Goal: Complete application form: Complete application form

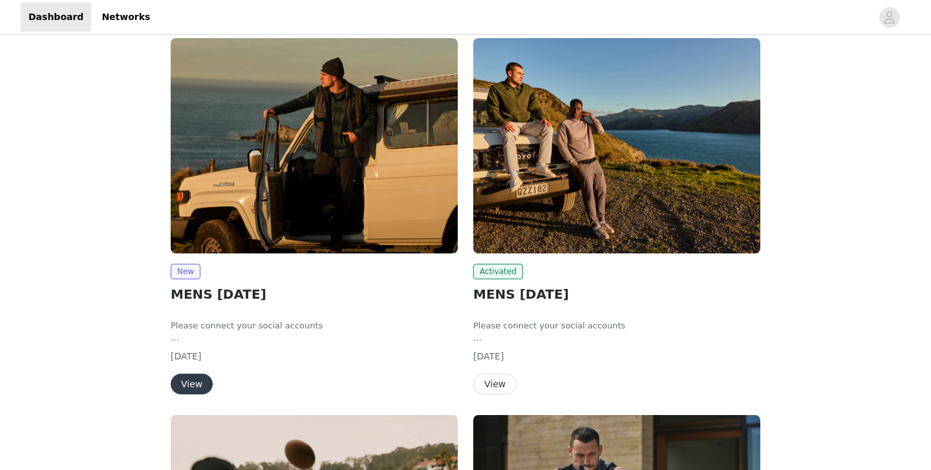
scroll to position [104, 0]
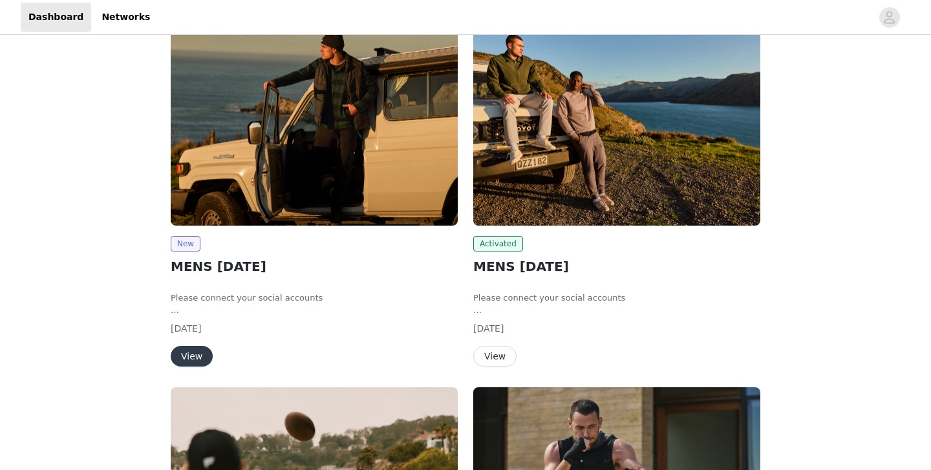
click at [195, 354] on button "View" at bounding box center [192, 356] width 42 height 21
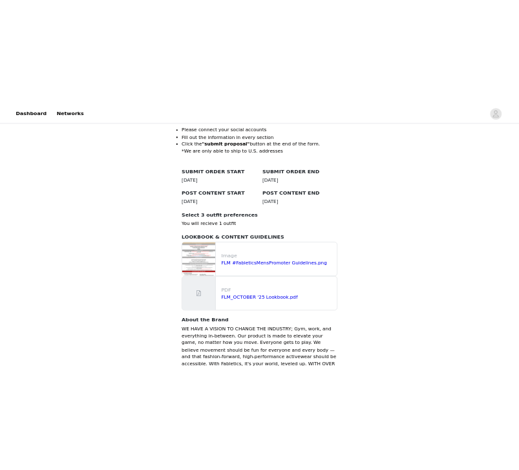
scroll to position [482, 0]
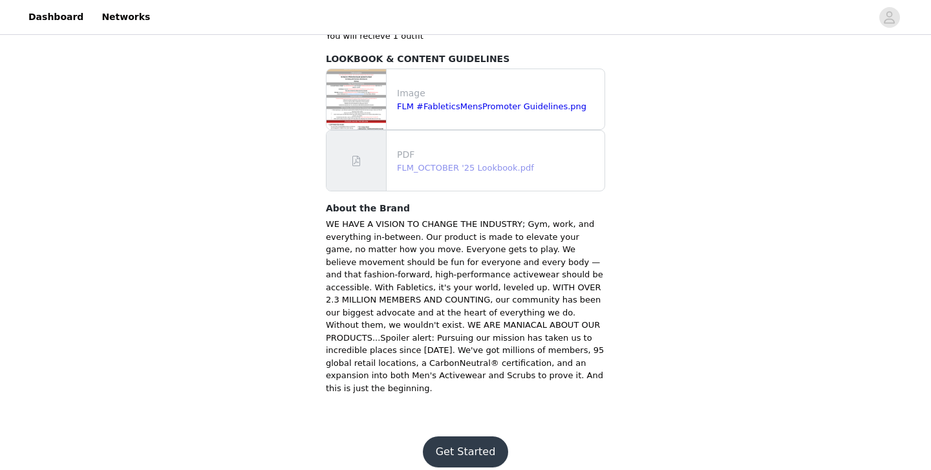
click at [475, 167] on link "FLM_OCTOBER '25 Lookbook.pdf" at bounding box center [465, 168] width 137 height 10
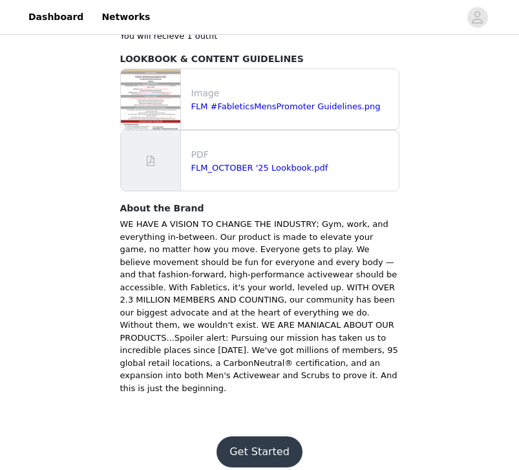
click at [248, 440] on button "Get Started" at bounding box center [260, 451] width 86 height 31
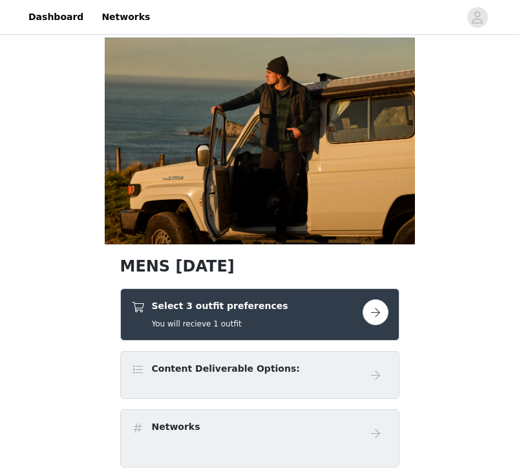
scroll to position [52, 0]
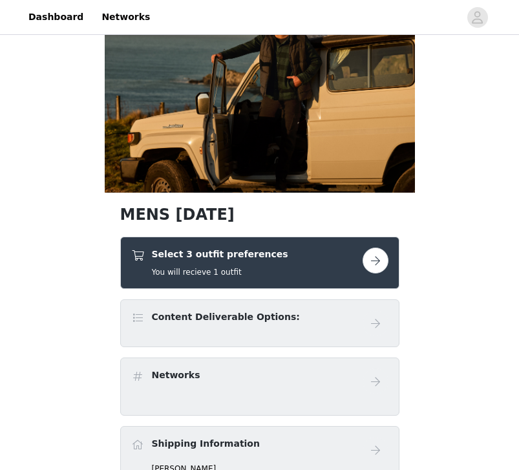
click at [375, 259] on button "button" at bounding box center [376, 261] width 26 height 26
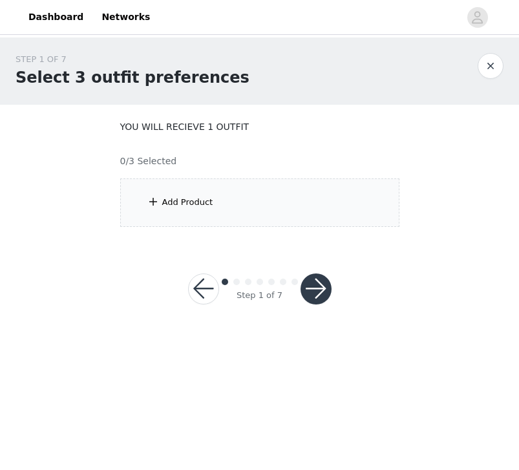
click at [230, 190] on div "Add Product" at bounding box center [259, 202] width 279 height 48
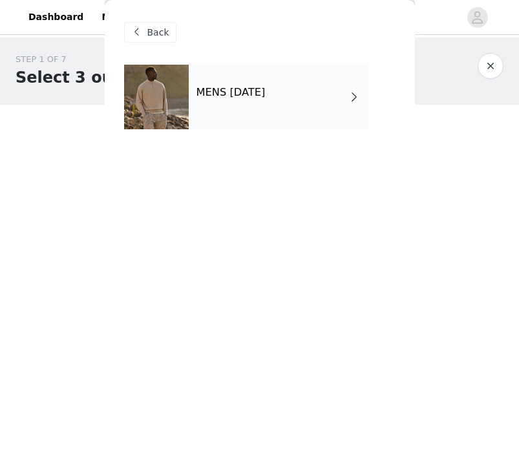
click at [239, 111] on div "MENS [DATE]" at bounding box center [279, 97] width 180 height 65
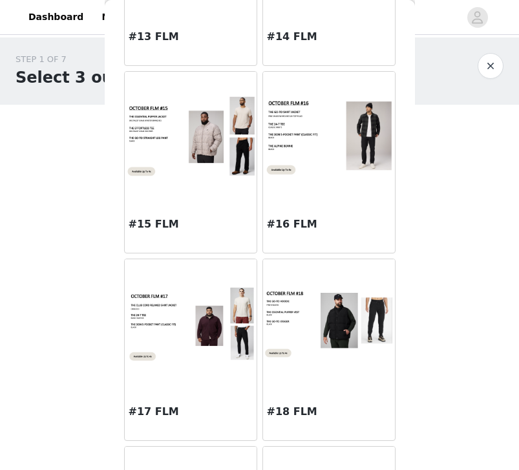
scroll to position [1467, 0]
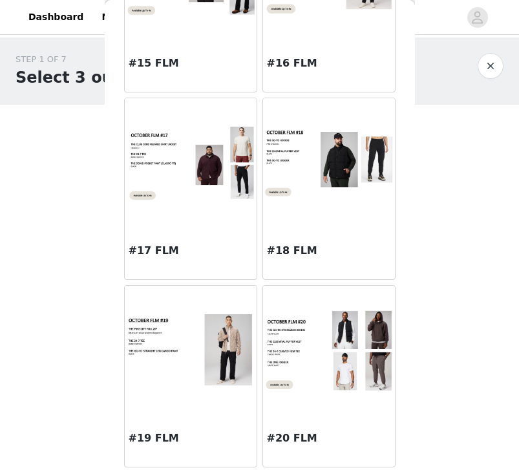
click at [319, 383] on img at bounding box center [329, 350] width 132 height 83
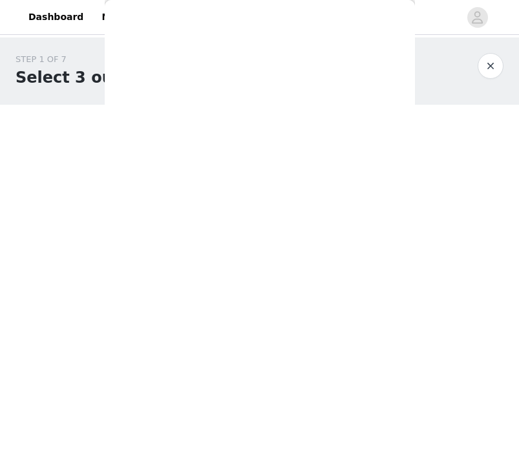
scroll to position [0, 0]
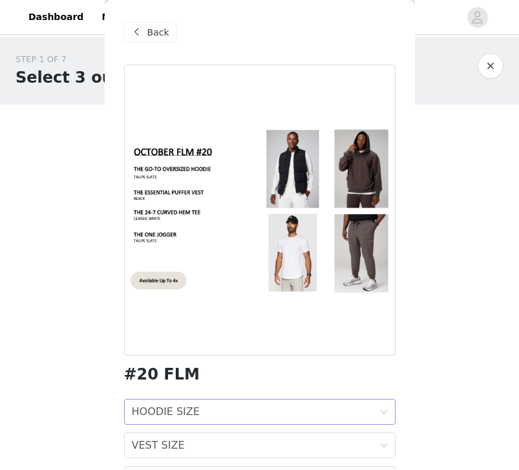
click at [225, 410] on div "HOODIE SIZE HOODIE SIZE" at bounding box center [256, 411] width 248 height 25
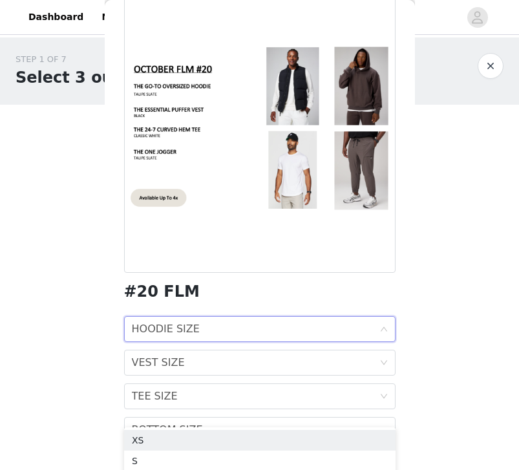
scroll to position [85, 0]
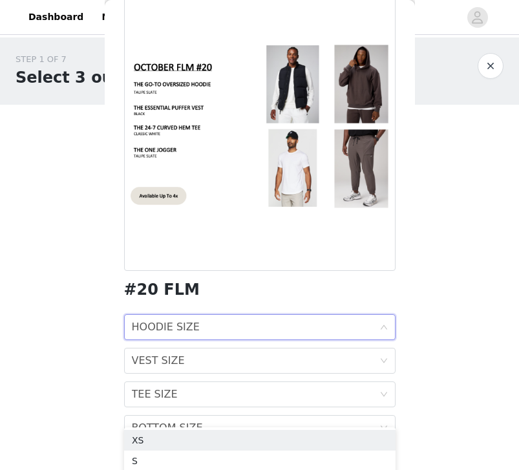
click at [179, 332] on div "HOODIE SIZE" at bounding box center [166, 327] width 68 height 25
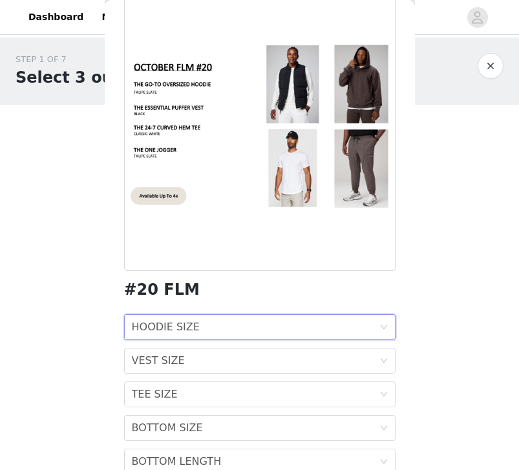
click at [186, 328] on div "HOODIE SIZE" at bounding box center [166, 327] width 68 height 25
click at [149, 418] on div "L" at bounding box center [260, 417] width 256 height 14
click at [171, 366] on div "VEST SIZE" at bounding box center [158, 360] width 53 height 25
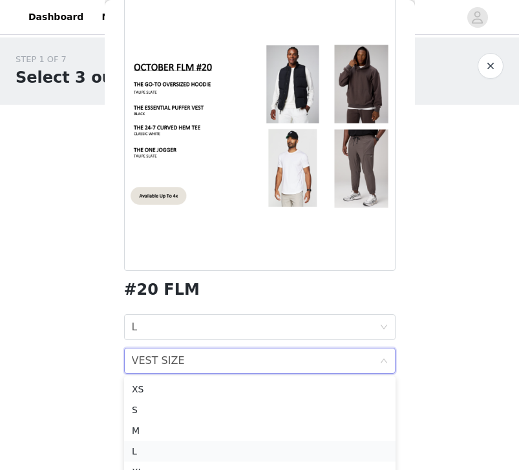
click at [149, 449] on div "L" at bounding box center [260, 451] width 256 height 14
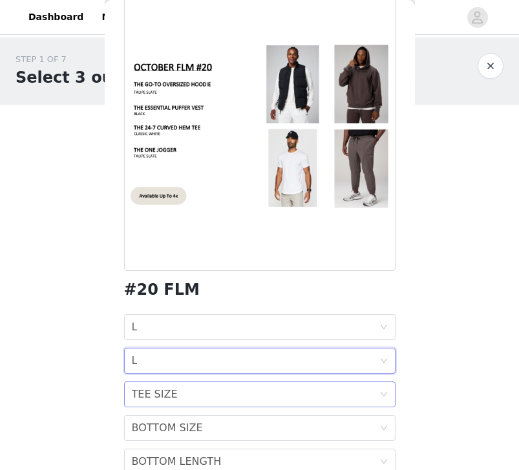
click at [166, 392] on div "TEE SIZE" at bounding box center [155, 394] width 46 height 25
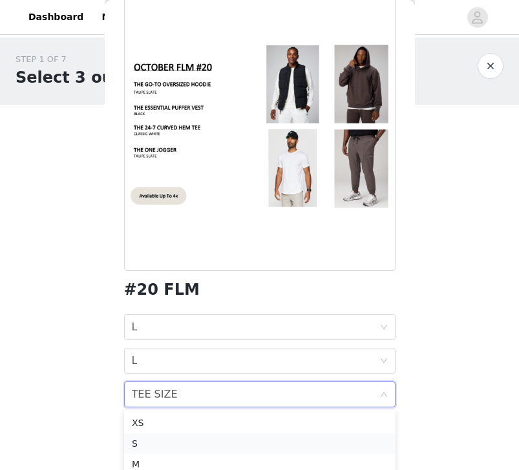
scroll to position [30, 0]
click at [143, 456] on div "L" at bounding box center [260, 455] width 256 height 14
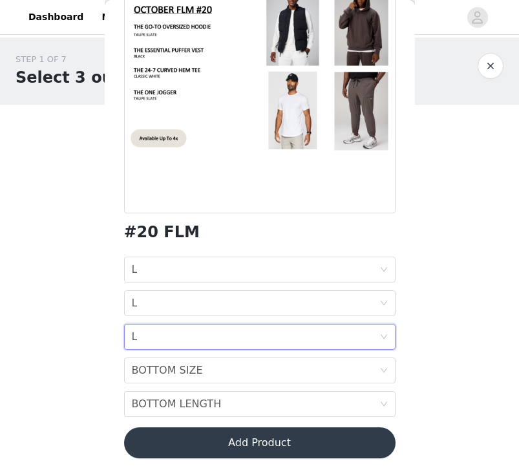
scroll to position [146, 0]
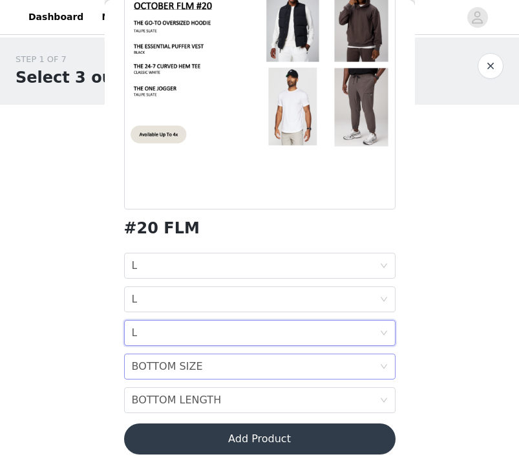
click at [185, 365] on div "BOTTOM SIZE" at bounding box center [167, 366] width 71 height 25
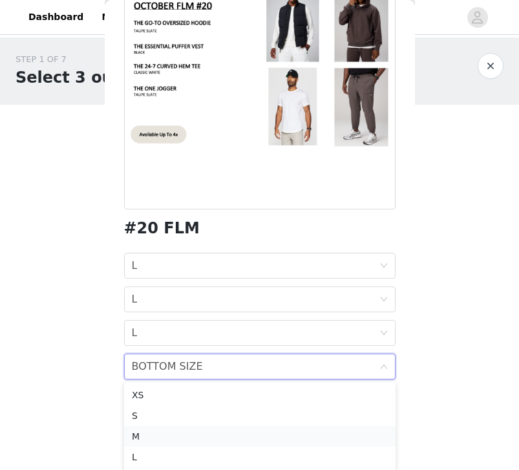
click at [151, 436] on div "M" at bounding box center [260, 436] width 256 height 14
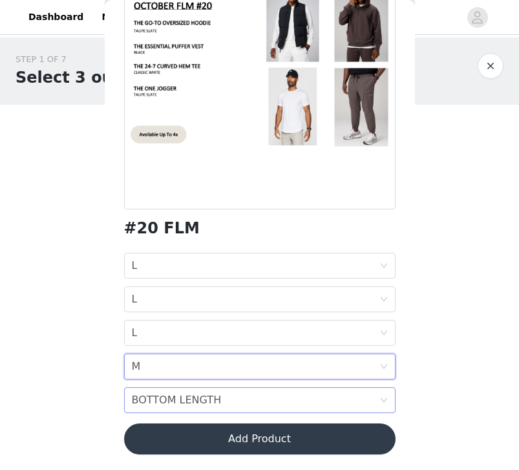
click at [181, 394] on div "BOTTOM LENGTH" at bounding box center [177, 400] width 90 height 25
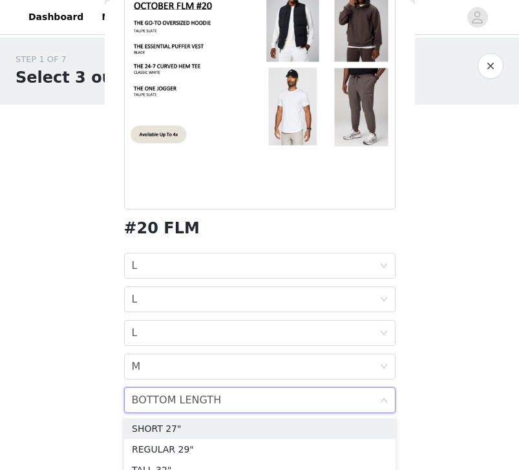
scroll to position [13, 0]
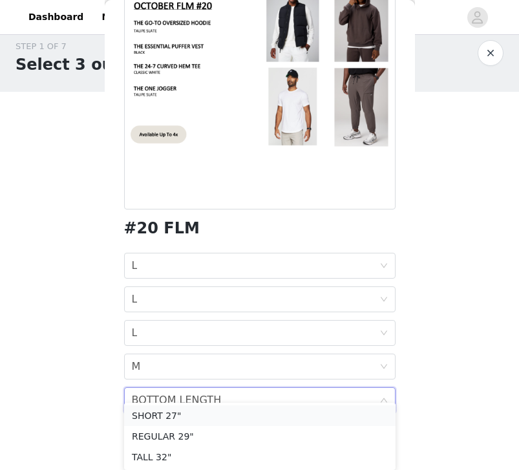
click at [178, 416] on div "SHORT 27"" at bounding box center [260, 416] width 256 height 14
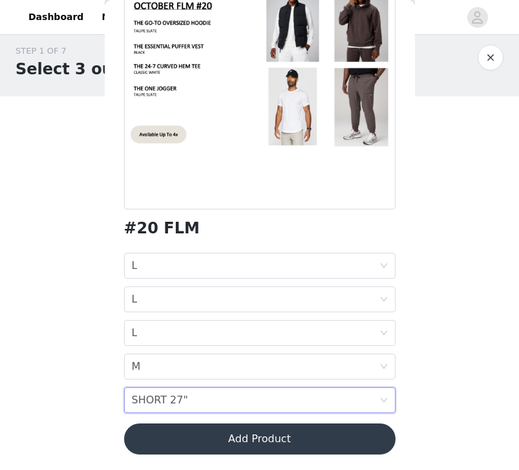
scroll to position [0, 0]
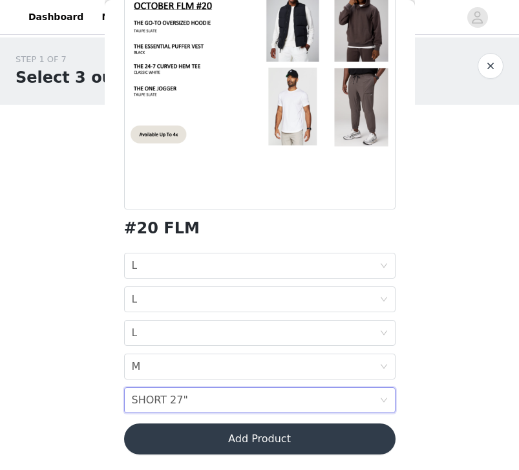
click at [155, 438] on button "Add Product" at bounding box center [259, 438] width 271 height 31
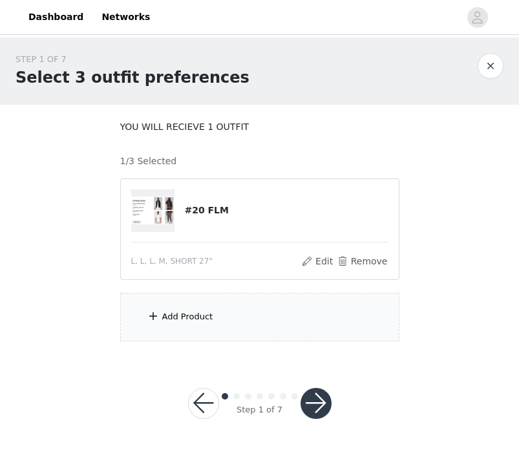
click at [321, 410] on button "button" at bounding box center [316, 403] width 31 height 31
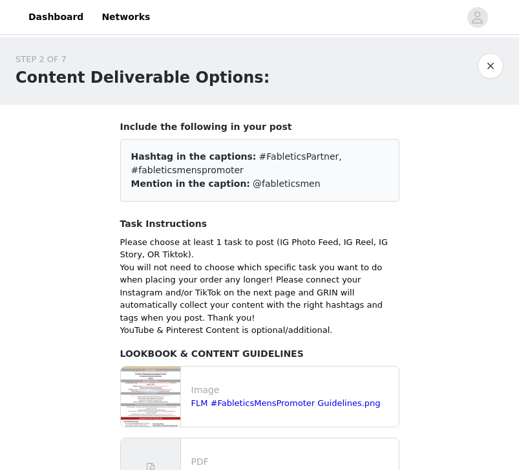
scroll to position [135, 0]
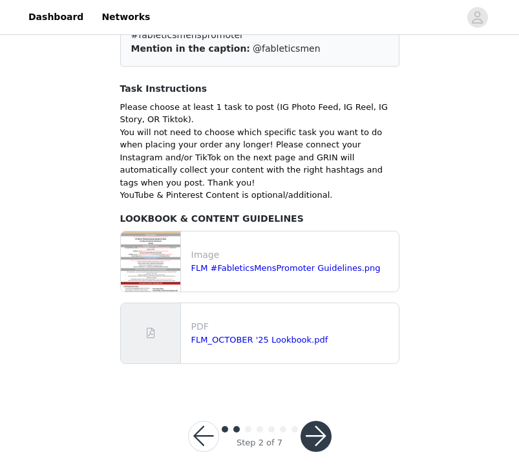
click at [321, 423] on button "button" at bounding box center [316, 436] width 31 height 31
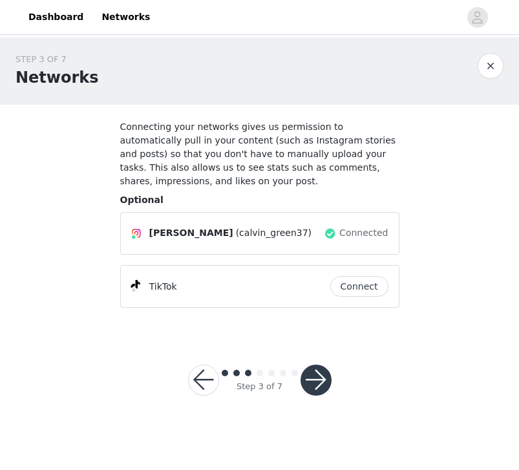
click at [306, 379] on button "button" at bounding box center [316, 380] width 31 height 31
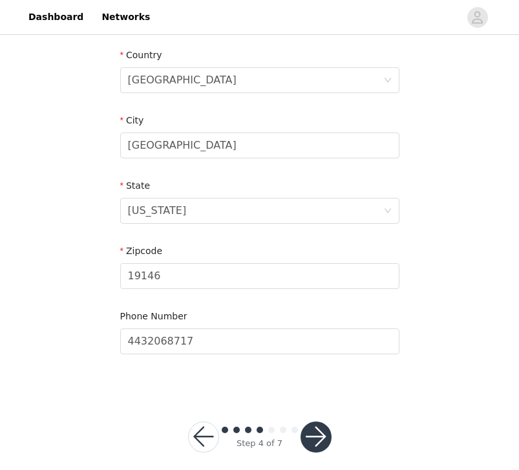
scroll to position [411, 0]
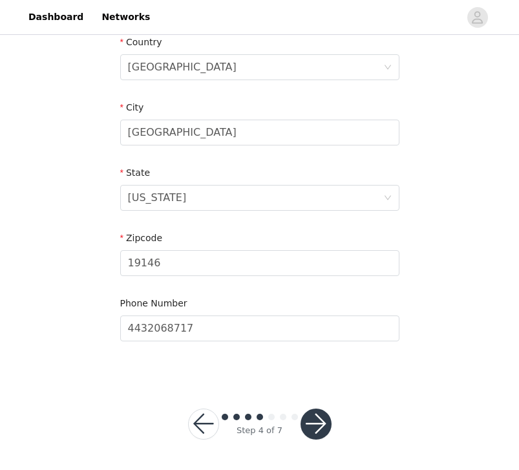
click at [323, 417] on button "button" at bounding box center [316, 424] width 31 height 31
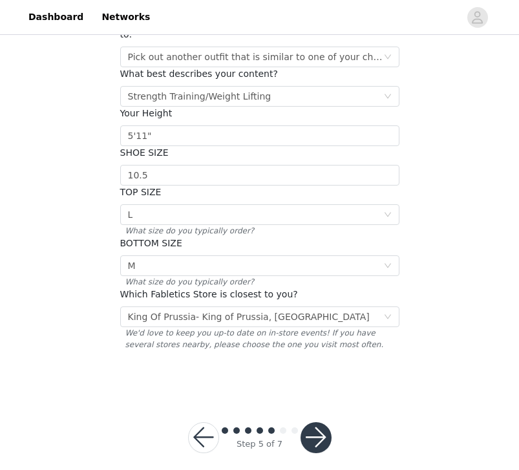
scroll to position [175, 0]
click at [329, 422] on div at bounding box center [316, 437] width 31 height 31
click at [321, 422] on button "button" at bounding box center [316, 437] width 31 height 31
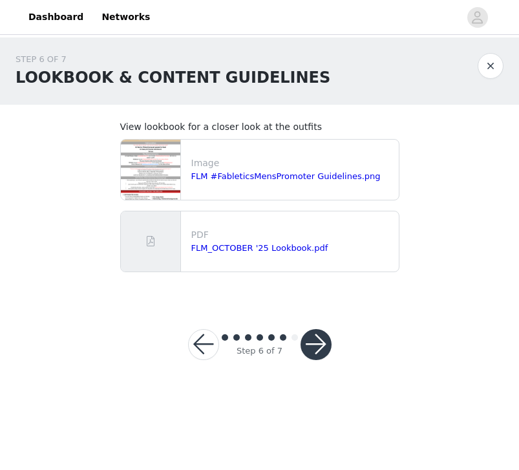
click at [317, 338] on button "button" at bounding box center [316, 344] width 31 height 31
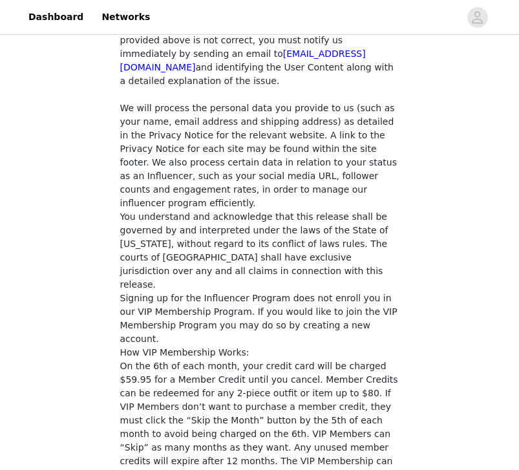
scroll to position [1091, 0]
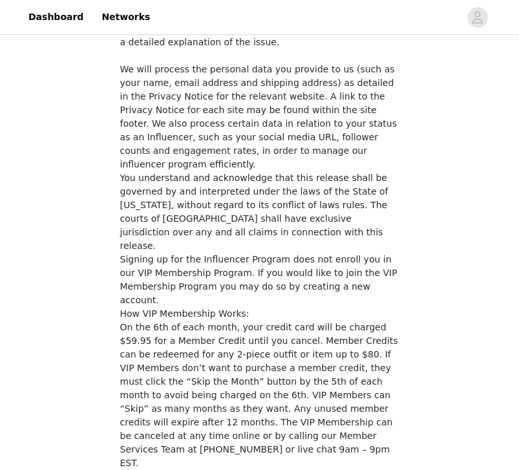
checkbox input "true"
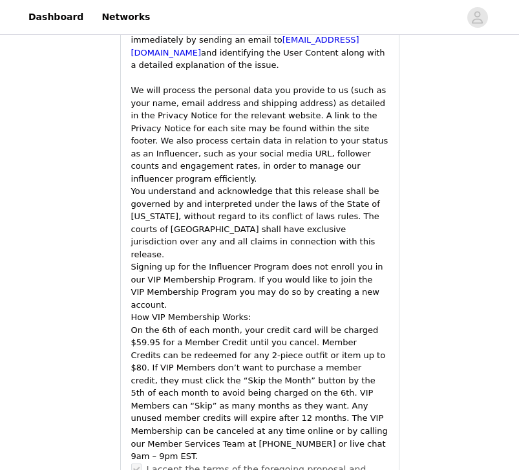
scroll to position [1870, 0]
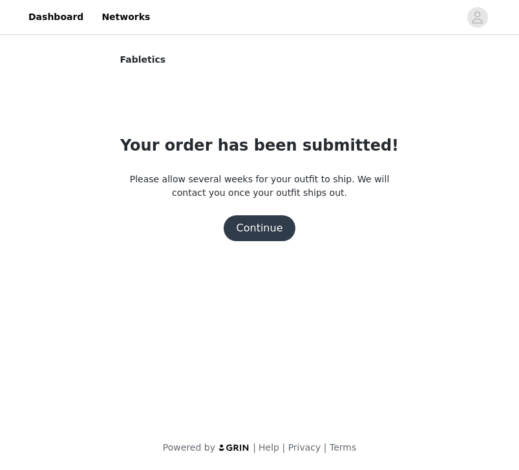
click at [273, 228] on button "Continue" at bounding box center [260, 228] width 72 height 26
